Goal: Task Accomplishment & Management: Manage account settings

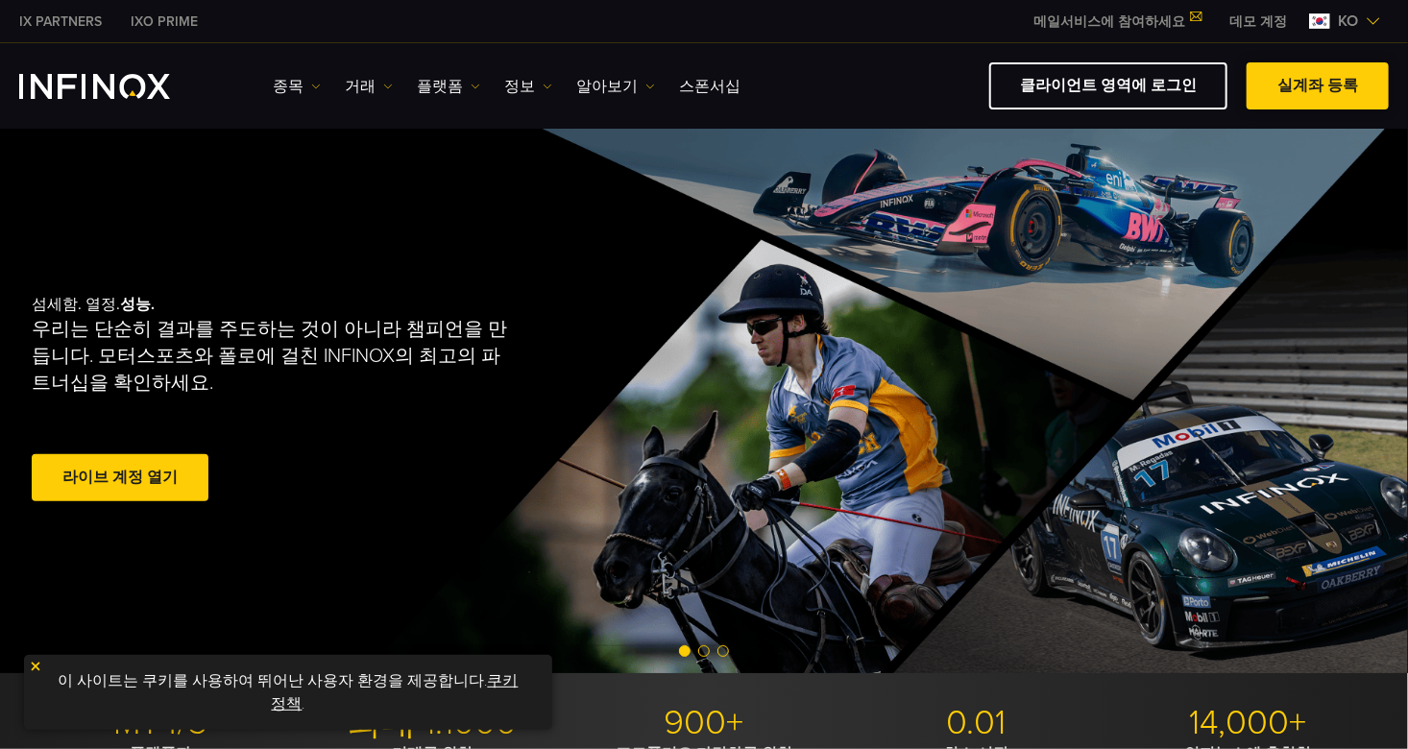
click at [1296, 81] on link "실계좌 등록" at bounding box center [1318, 85] width 142 height 47
click at [1139, 93] on link "클라이언트 영역에 로그인" at bounding box center [1108, 85] width 238 height 47
click at [1140, 91] on link "클라이언트 영역에 로그인" at bounding box center [1108, 85] width 238 height 47
